Goal: Information Seeking & Learning: Learn about a topic

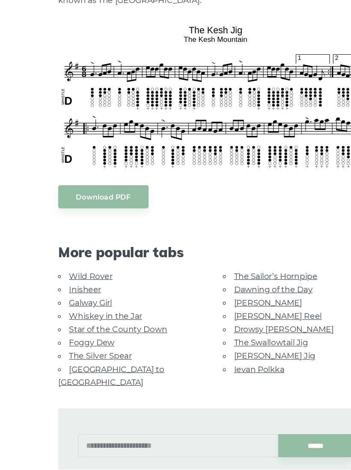
scroll to position [177, 0]
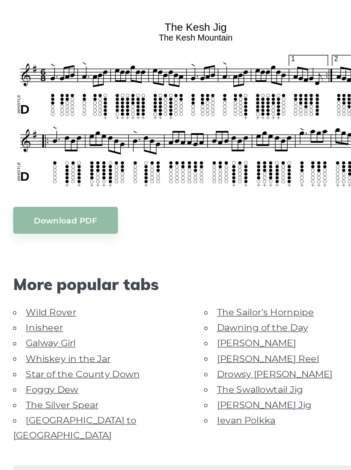
click at [48, 321] on link "Galway Girl" at bounding box center [66, 325] width 37 height 8
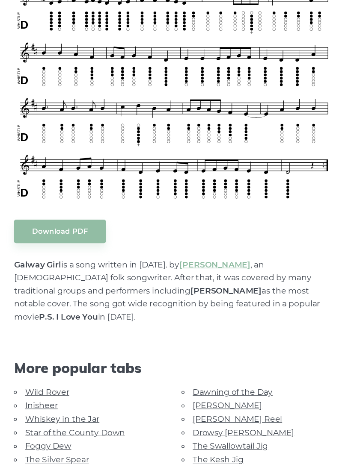
scroll to position [227, 0]
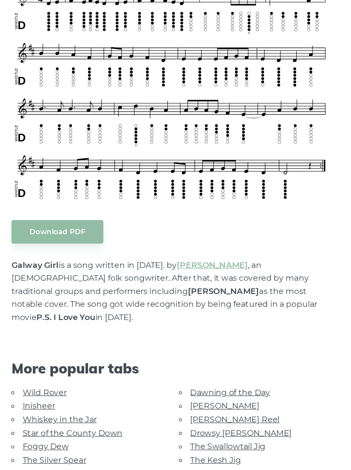
click at [94, 422] on link "Star of the County Down" at bounding box center [90, 426] width 85 height 8
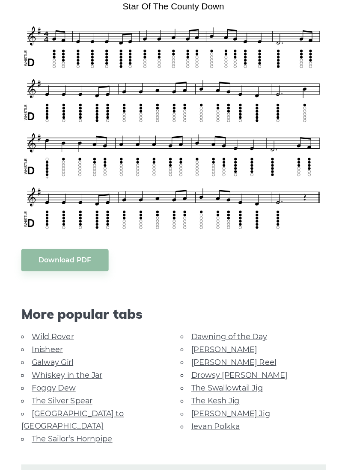
scroll to position [213, 0]
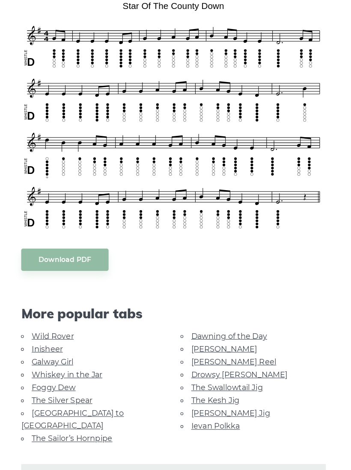
click at [191, 391] on link "The Kesh Jig" at bounding box center [212, 395] width 43 height 8
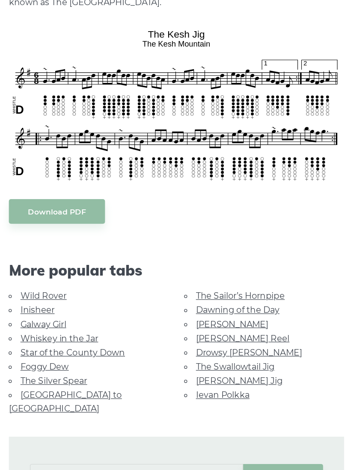
scroll to position [163, 0]
click at [48, 324] on link "Inisheer" at bounding box center [62, 328] width 28 height 8
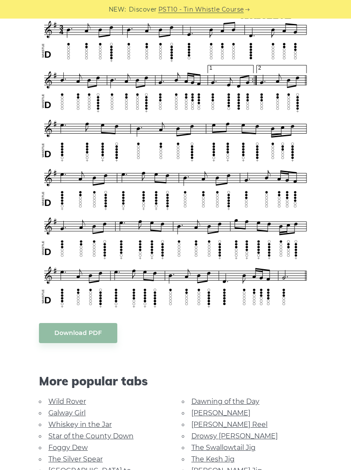
scroll to position [263, 0]
click at [57, 444] on link "Foggy Dew" at bounding box center [67, 448] width 39 height 8
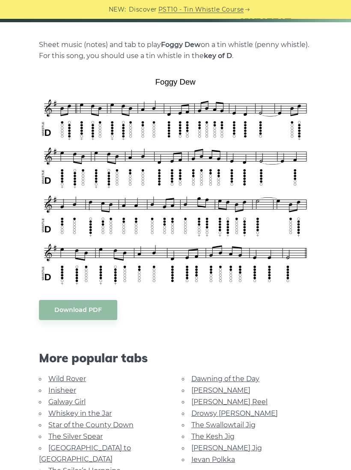
scroll to position [173, 0]
click at [191, 392] on link "[PERSON_NAME]" at bounding box center [220, 391] width 59 height 8
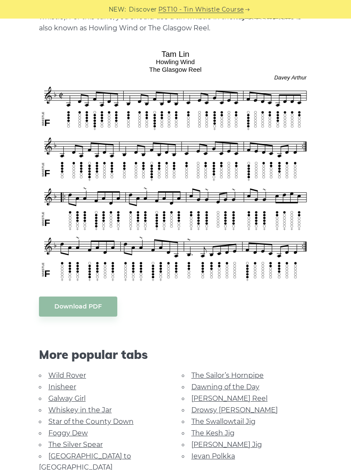
scroll to position [212, 0]
click at [191, 411] on link "Drowsy [PERSON_NAME]" at bounding box center [234, 410] width 86 height 8
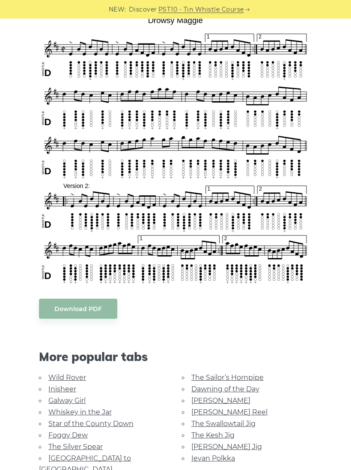
scroll to position [234, 0]
click at [231, 443] on link "[PERSON_NAME] Jig" at bounding box center [226, 447] width 71 height 8
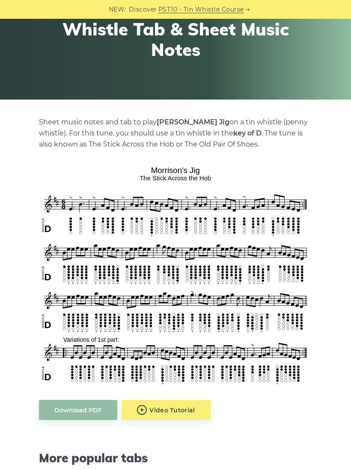
scroll to position [97, 0]
